Goal: Check status

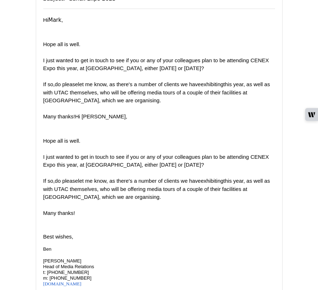
scroll to position [98, 0]
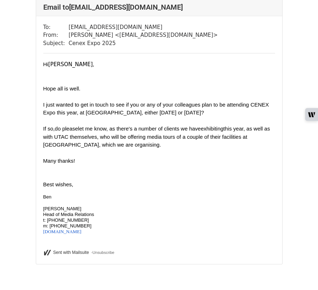
scroll to position [3934, 0]
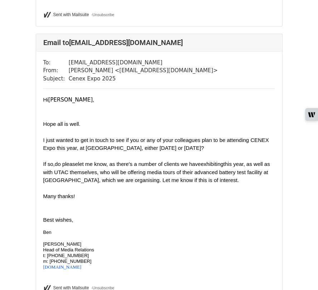
scroll to position [3900, 0]
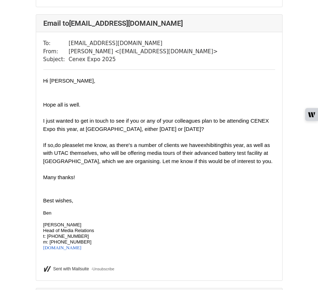
scroll to position [311, 0]
